Goal: Find contact information: Find contact information

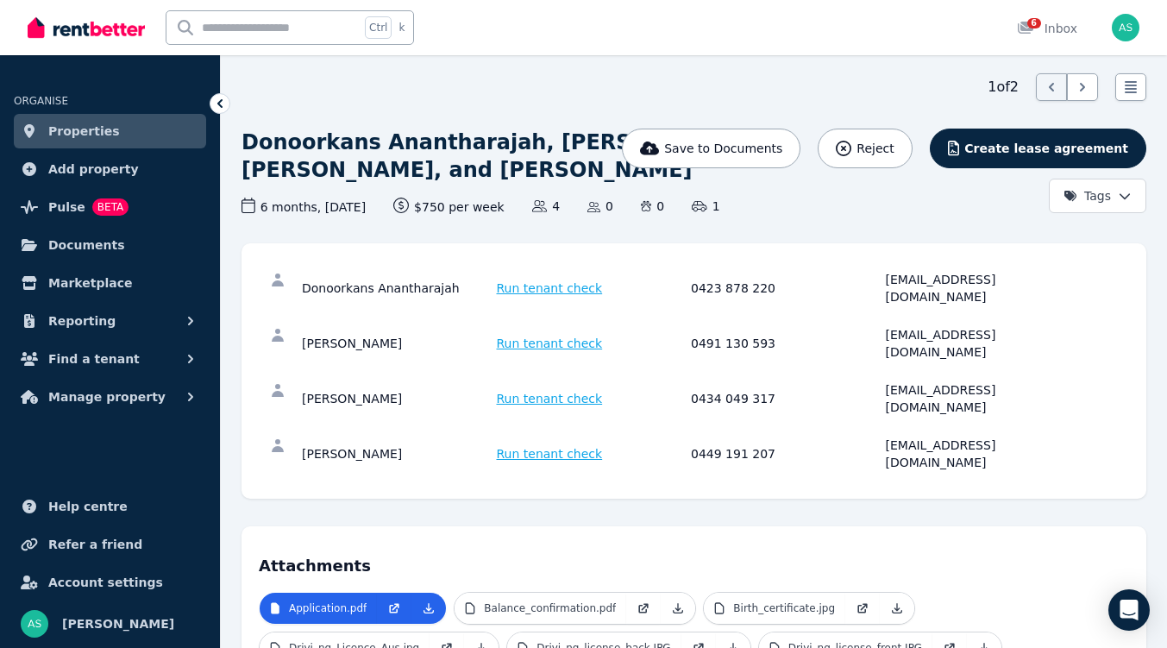
scroll to position [53, 0]
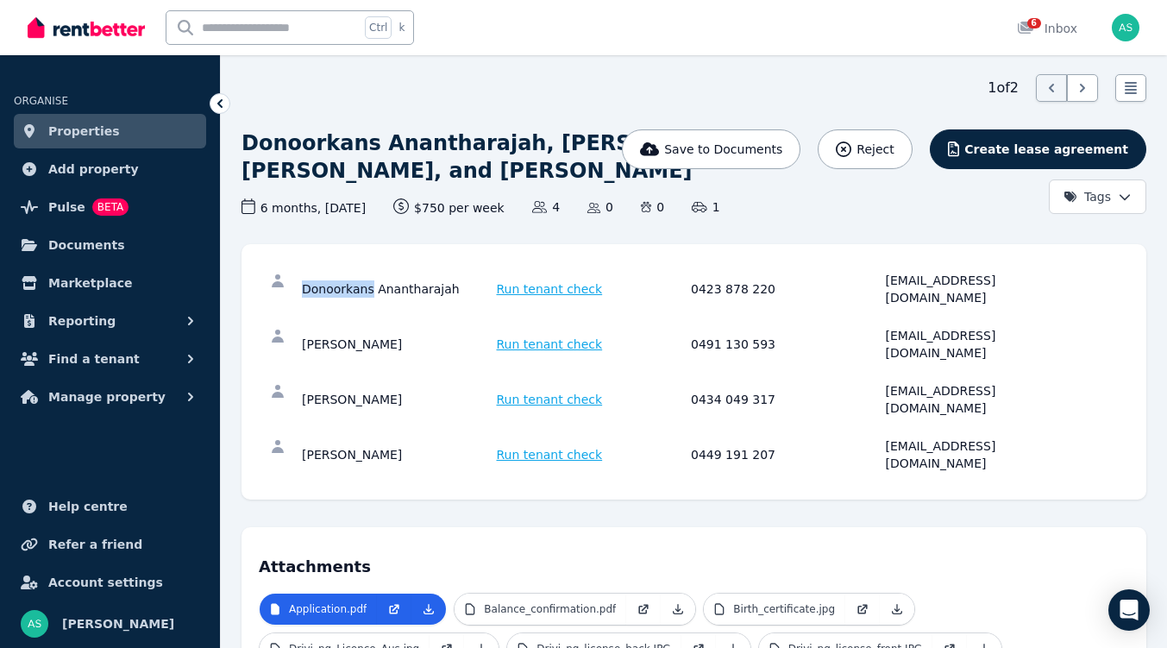
drag, startPoint x: 305, startPoint y: 320, endPoint x: 367, endPoint y: 324, distance: 62.2
click at [367, 306] on div "Donoorkans Anantharajah" at bounding box center [397, 289] width 190 height 35
copy div "Donoorkans"
drag, startPoint x: 373, startPoint y: 320, endPoint x: 439, endPoint y: 325, distance: 66.6
click at [439, 306] on div "Donoorkans Anantharajah" at bounding box center [397, 289] width 190 height 35
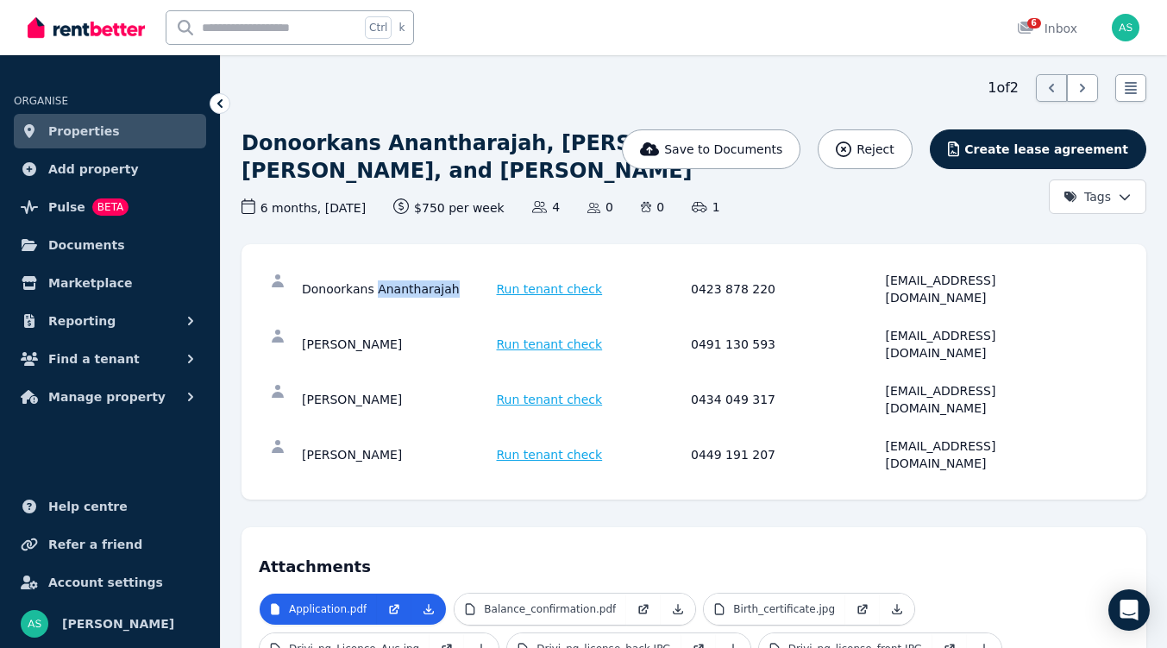
copy div "Anantharajah"
drag, startPoint x: 885, startPoint y: 320, endPoint x: 1024, endPoint y: 326, distance: 139.0
click at [1024, 306] on div "[EMAIL_ADDRESS][DOMAIN_NAME]" at bounding box center [981, 289] width 190 height 35
copy div "[EMAIL_ADDRESS][DOMAIN_NAME]"
drag, startPoint x: 303, startPoint y: 361, endPoint x: 368, endPoint y: 362, distance: 64.7
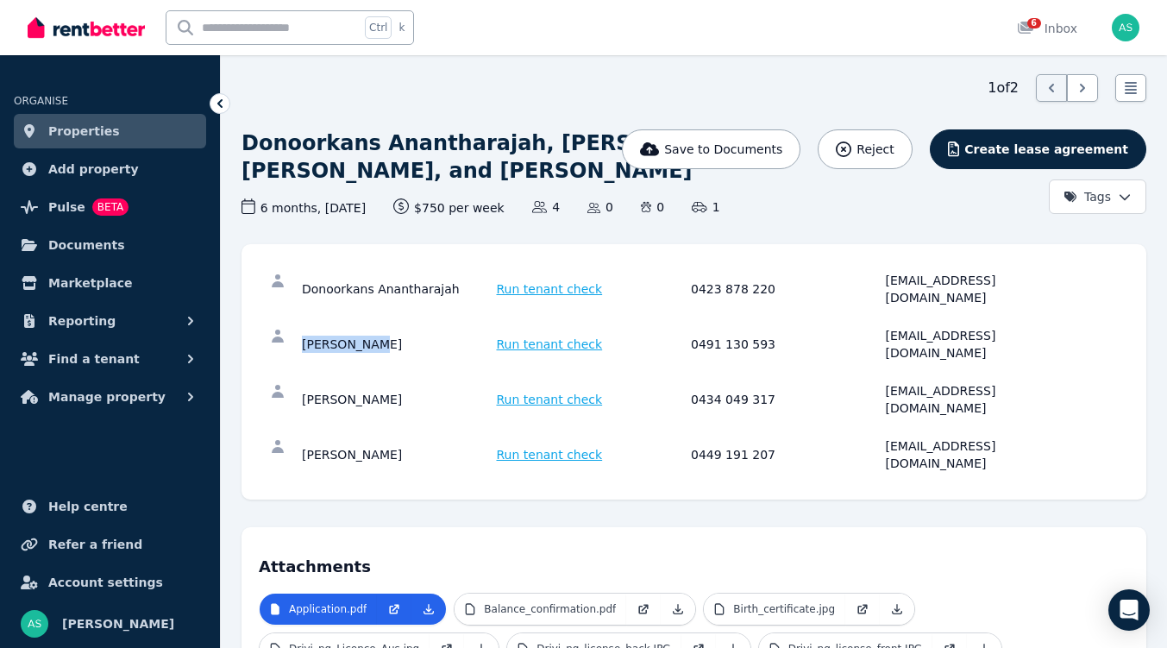
click at [368, 362] on div "[PERSON_NAME]" at bounding box center [397, 344] width 190 height 35
copy div "[PERSON_NAME]"
drag, startPoint x: 374, startPoint y: 358, endPoint x: 433, endPoint y: 360, distance: 59.6
click at [433, 360] on div "[PERSON_NAME]" at bounding box center [397, 344] width 190 height 35
copy div "Sivapatham"
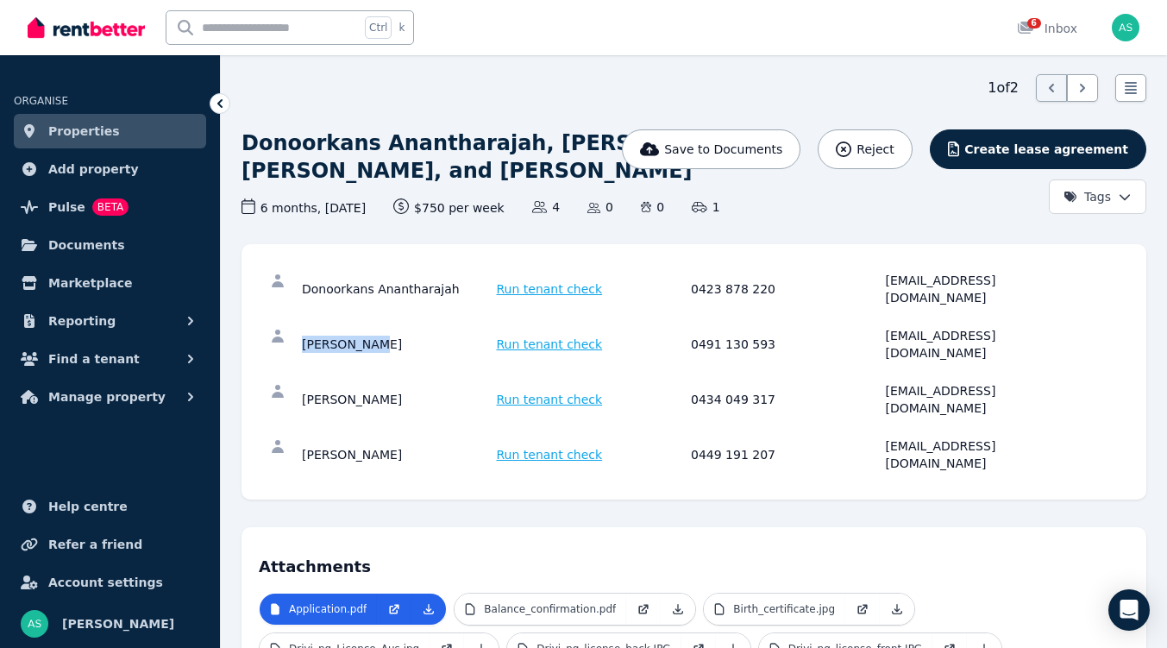
scroll to position [111, 0]
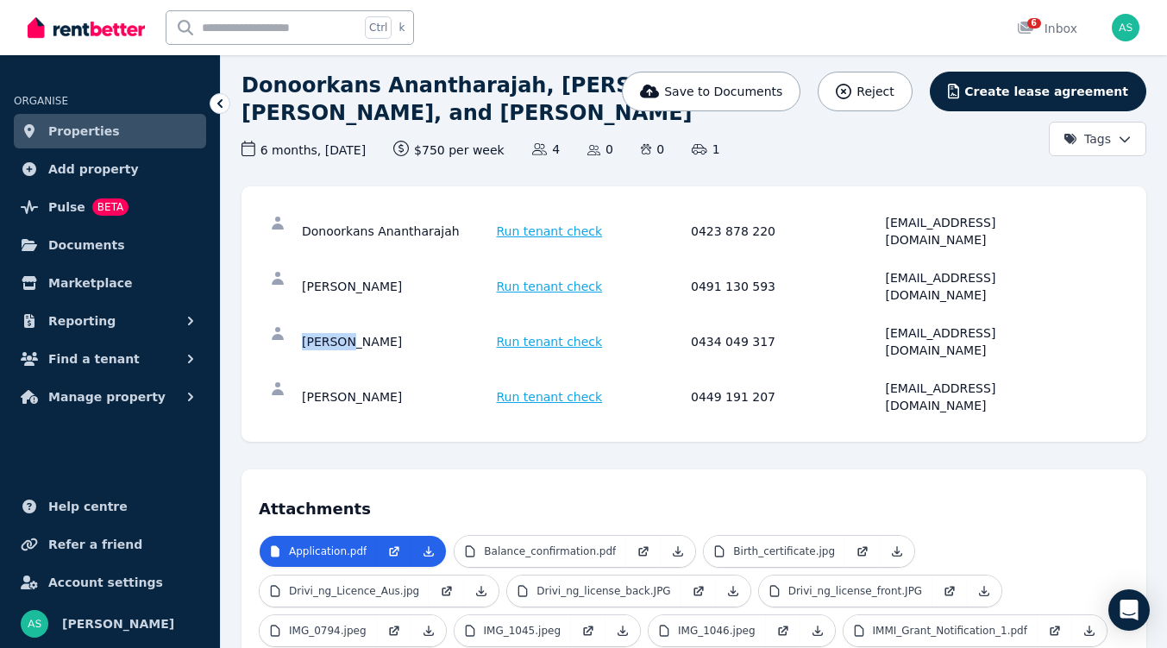
drag, startPoint x: 303, startPoint y: 336, endPoint x: 343, endPoint y: 342, distance: 40.9
click at [343, 342] on div "[PERSON_NAME]" at bounding box center [397, 341] width 190 height 35
copy div "Rakulan"
drag, startPoint x: 349, startPoint y: 341, endPoint x: 427, endPoint y: 344, distance: 78.6
click at [427, 344] on div "[PERSON_NAME]" at bounding box center [397, 341] width 190 height 35
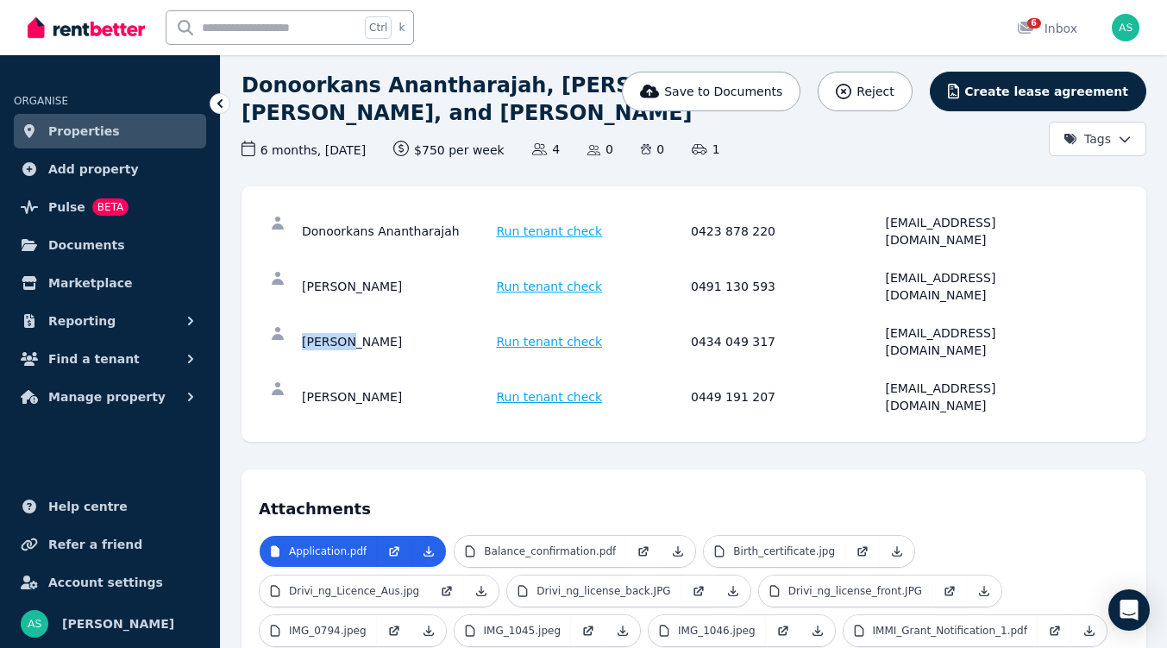
copy div "[PERSON_NAME]"
drag, startPoint x: 302, startPoint y: 375, endPoint x: 378, endPoint y: 384, distance: 76.4
click at [378, 384] on div "[PERSON_NAME]" at bounding box center [397, 397] width 190 height 35
copy div "[PERSON_NAME]"
drag, startPoint x: 380, startPoint y: 377, endPoint x: 433, endPoint y: 383, distance: 53.0
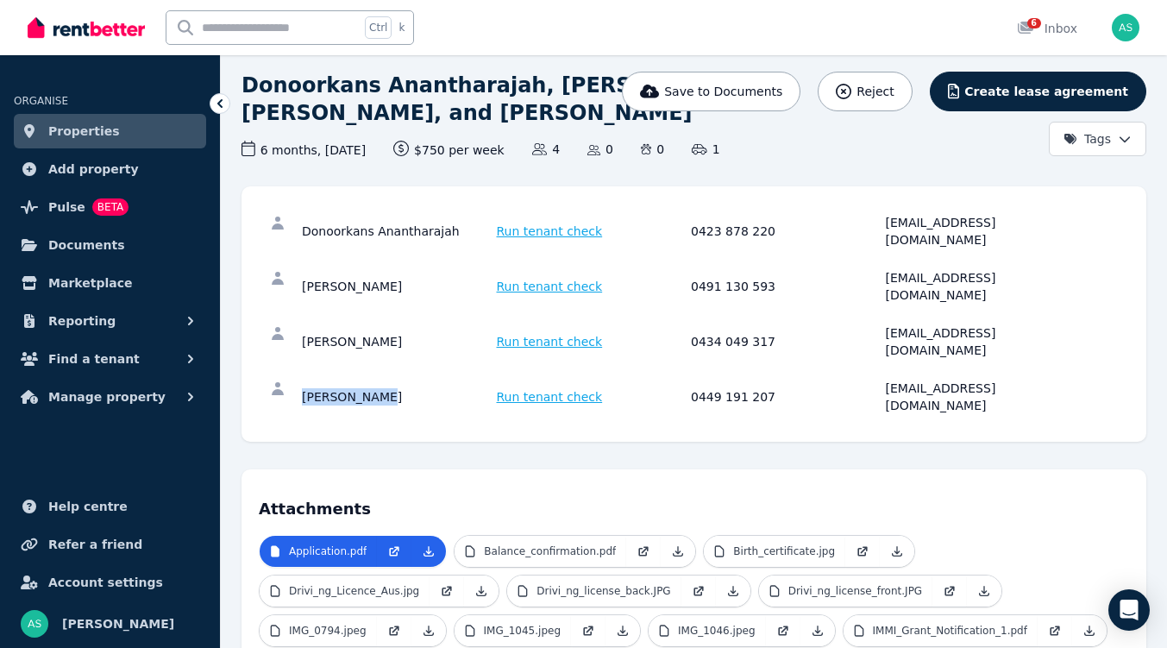
click at [433, 383] on div "[PERSON_NAME]" at bounding box center [397, 397] width 190 height 35
copy div "[PERSON_NAME]"
